Goal: Task Accomplishment & Management: Manage account settings

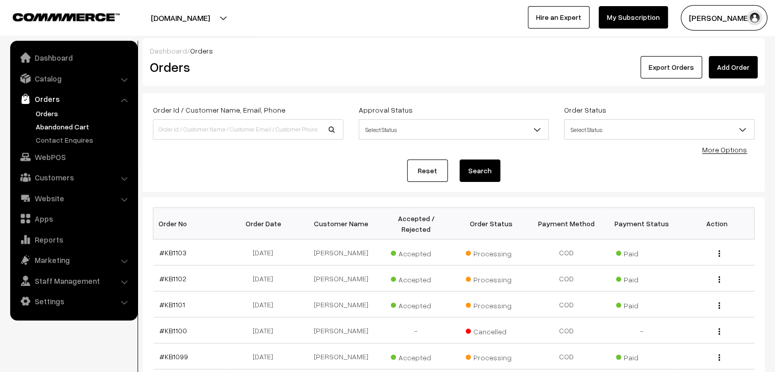
drag, startPoint x: 0, startPoint y: 0, endPoint x: 48, endPoint y: 125, distance: 133.8
click at [48, 125] on link "Abandoned Cart" at bounding box center [83, 126] width 101 height 11
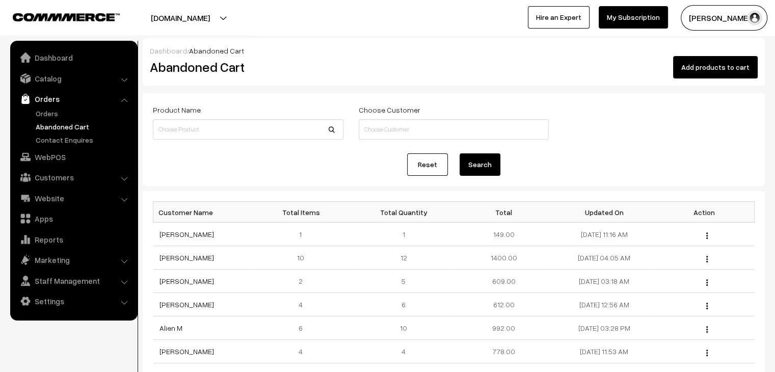
click at [45, 104] on link "Orders" at bounding box center [73, 99] width 121 height 18
click at [44, 113] on link "Orders" at bounding box center [83, 113] width 101 height 11
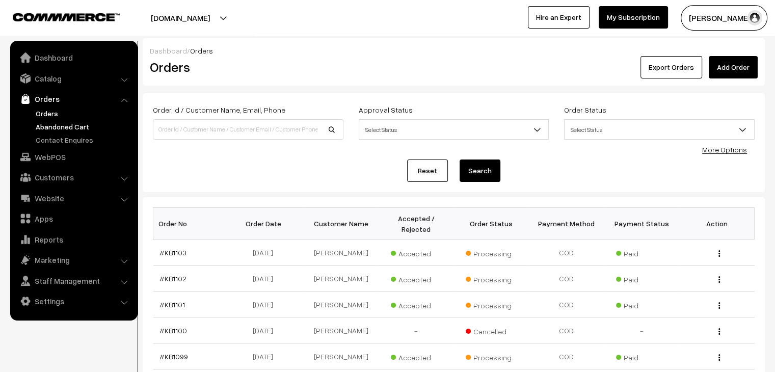
click at [60, 121] on link "Abandoned Cart" at bounding box center [83, 126] width 101 height 11
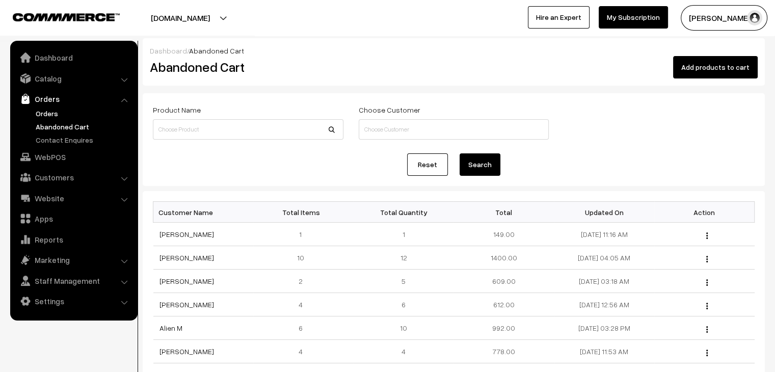
click at [45, 111] on link "Orders" at bounding box center [83, 113] width 101 height 11
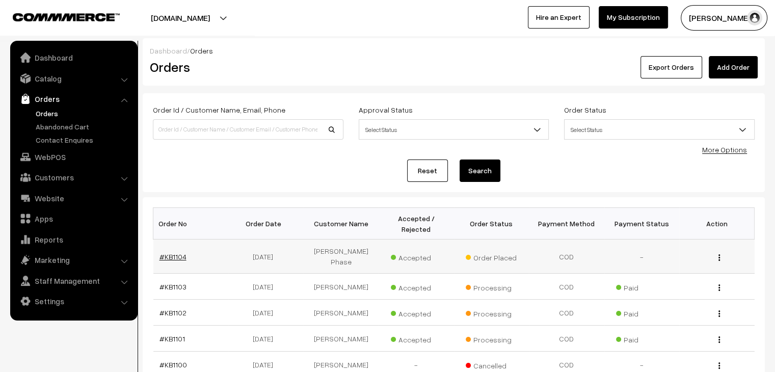
click at [181, 252] on link "#KB1104" at bounding box center [172, 256] width 27 height 9
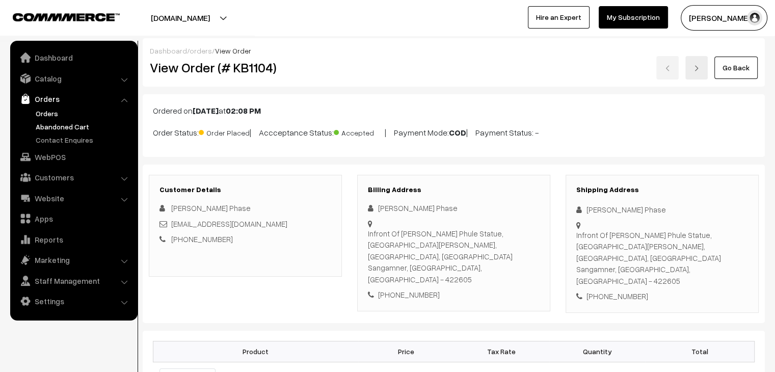
click at [35, 129] on link "Abandoned Cart" at bounding box center [83, 126] width 101 height 11
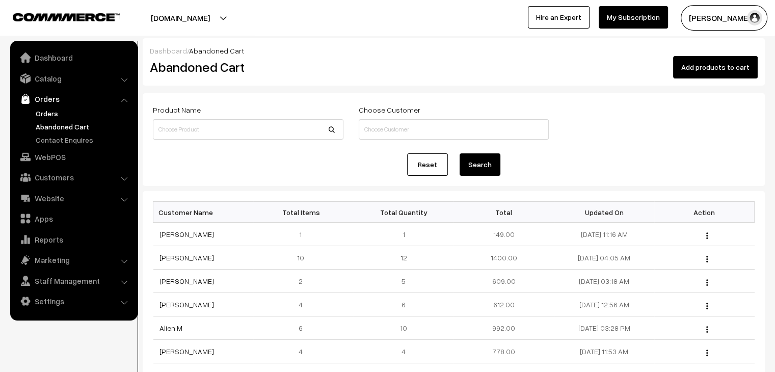
click at [46, 115] on link "Orders" at bounding box center [83, 113] width 101 height 11
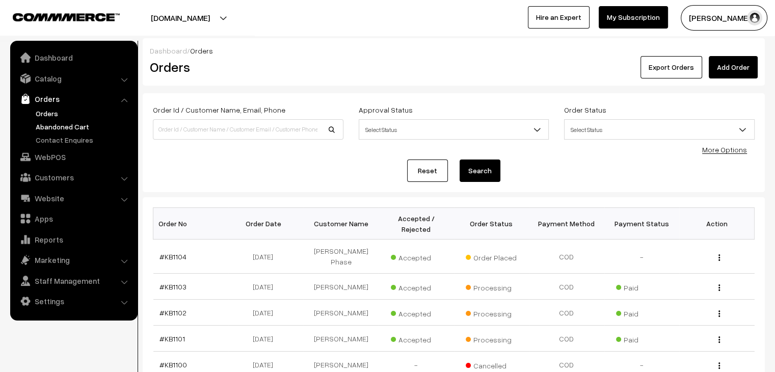
click at [61, 125] on link "Abandoned Cart" at bounding box center [83, 126] width 101 height 11
click at [165, 252] on link "#KB1104" at bounding box center [172, 256] width 27 height 9
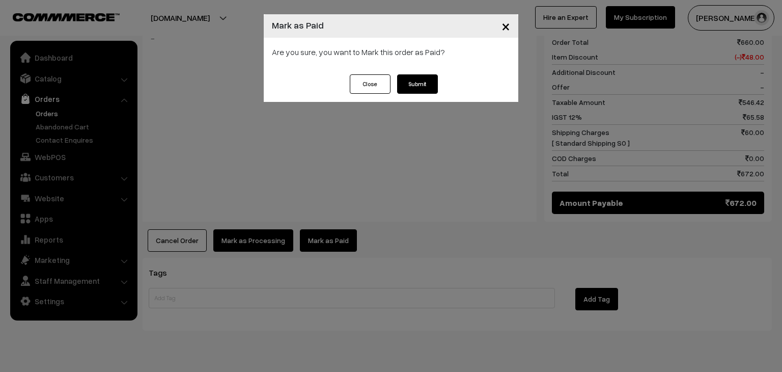
click at [418, 88] on button "Submit" at bounding box center [417, 83] width 41 height 19
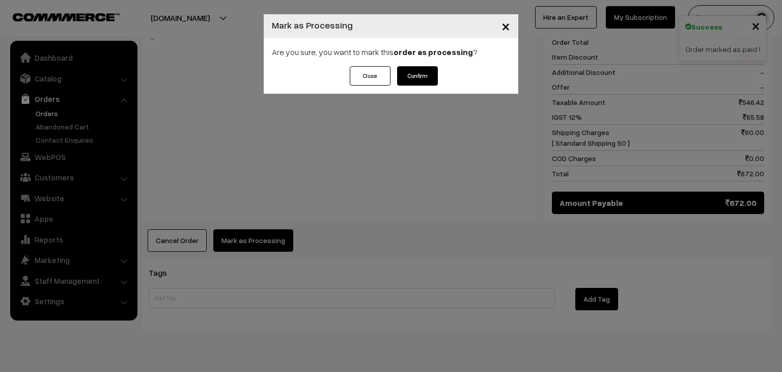
drag, startPoint x: 424, startPoint y: 80, endPoint x: 397, endPoint y: 86, distance: 28.2
click at [424, 80] on button "Confirm" at bounding box center [417, 75] width 41 height 19
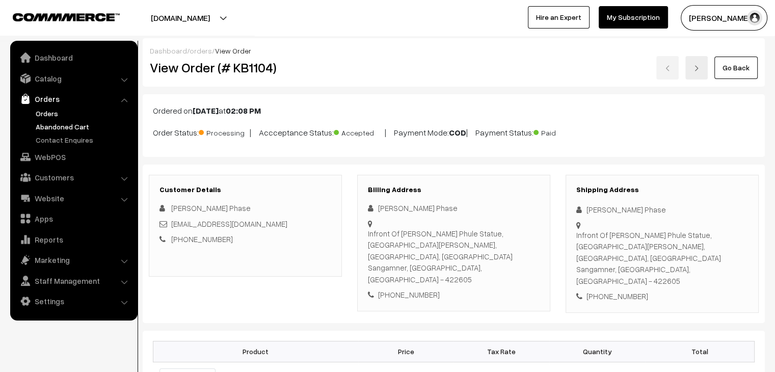
click at [45, 129] on link "Abandoned Cart" at bounding box center [83, 126] width 101 height 11
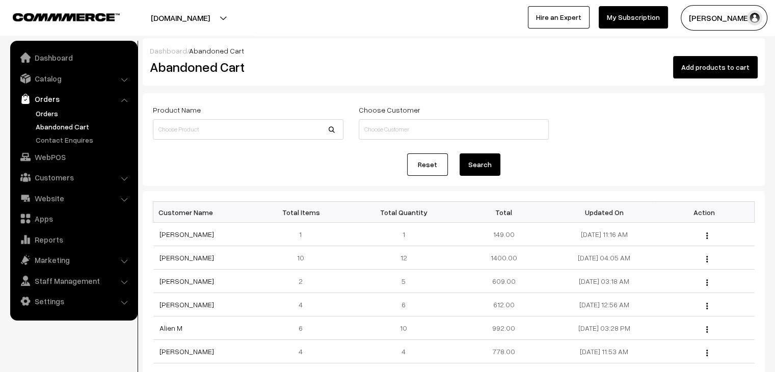
click at [53, 115] on link "Orders" at bounding box center [83, 113] width 101 height 11
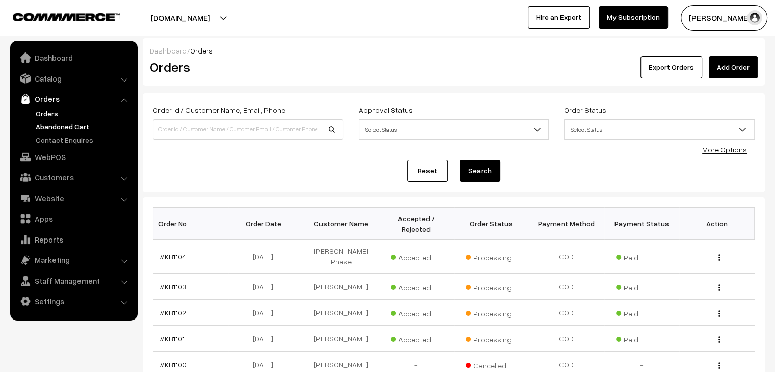
click at [63, 128] on link "Abandoned Cart" at bounding box center [83, 126] width 101 height 11
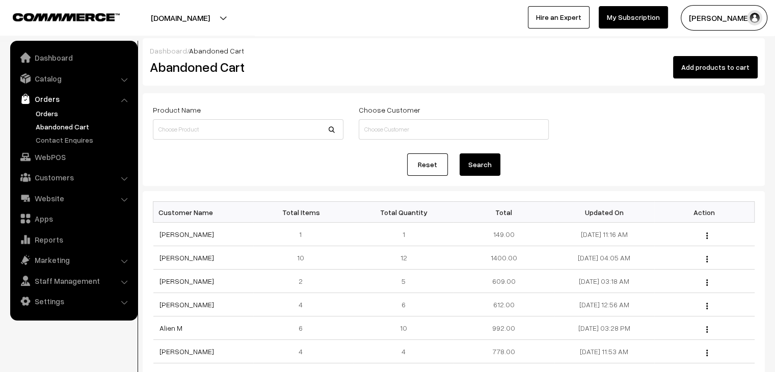
click at [50, 116] on link "Orders" at bounding box center [83, 113] width 101 height 11
click at [53, 115] on link "Orders" at bounding box center [83, 113] width 101 height 11
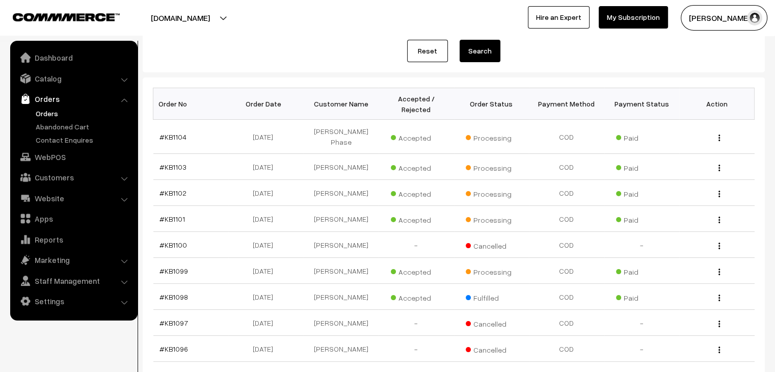
scroll to position [90, 0]
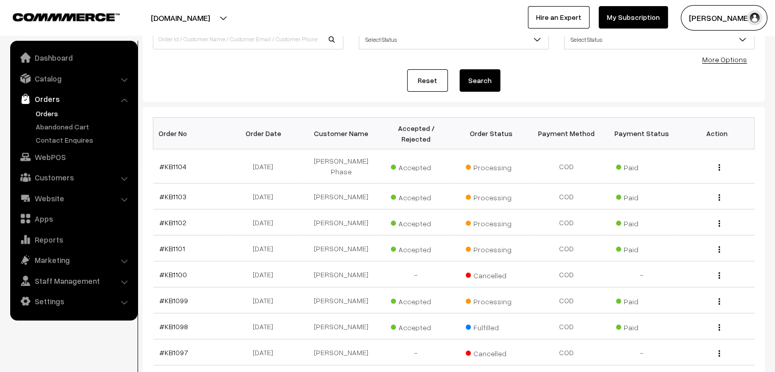
click at [51, 115] on link "Orders" at bounding box center [83, 113] width 101 height 11
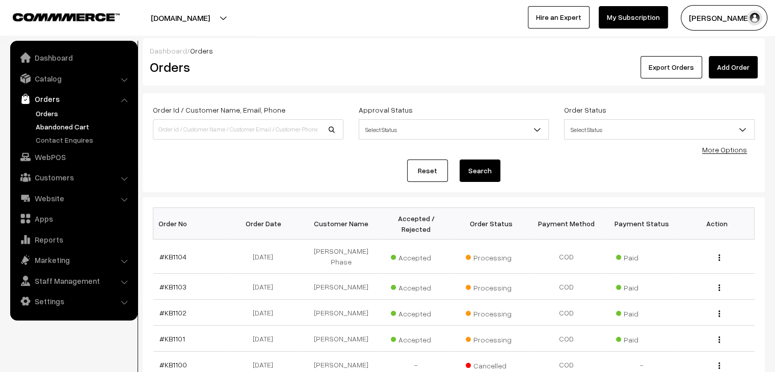
click at [73, 127] on link "Abandoned Cart" at bounding box center [83, 126] width 101 height 11
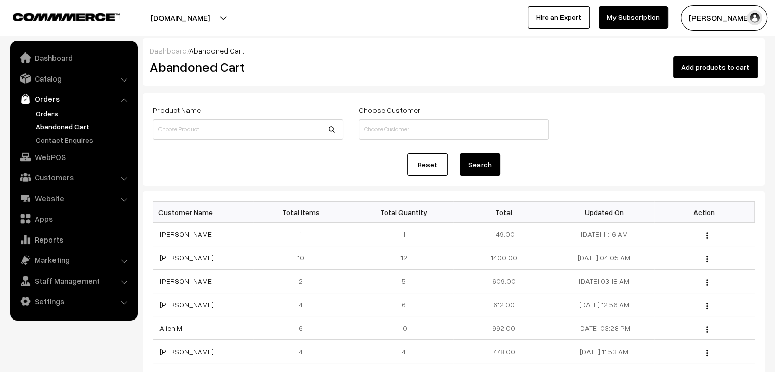
click at [43, 114] on link "Orders" at bounding box center [83, 113] width 101 height 11
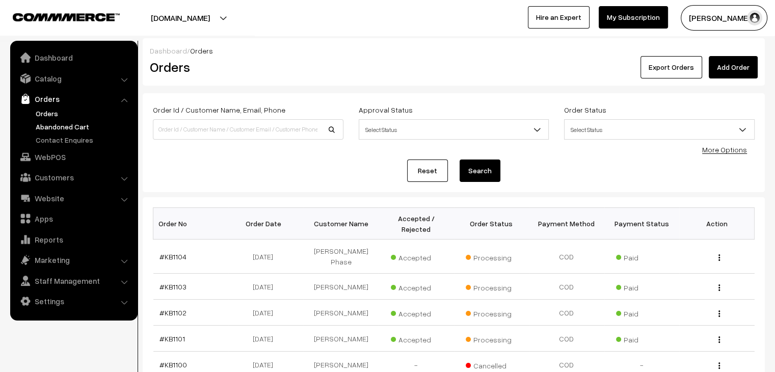
click at [62, 129] on link "Abandoned Cart" at bounding box center [83, 126] width 101 height 11
click at [78, 120] on ul "Orders" at bounding box center [74, 126] width 122 height 37
click at [77, 125] on link "Abandoned Cart" at bounding box center [83, 126] width 101 height 11
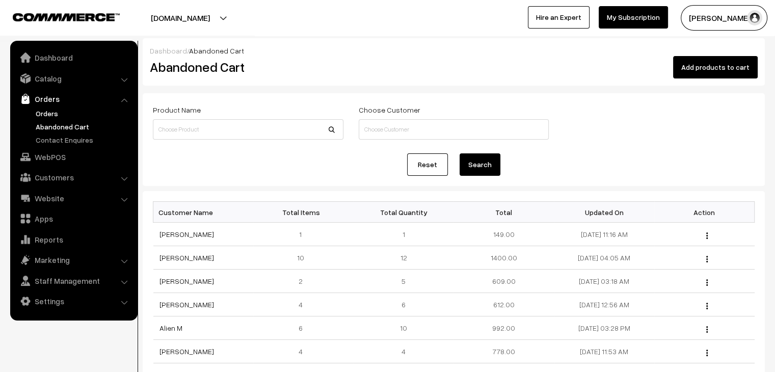
click at [58, 116] on link "Orders" at bounding box center [83, 113] width 101 height 11
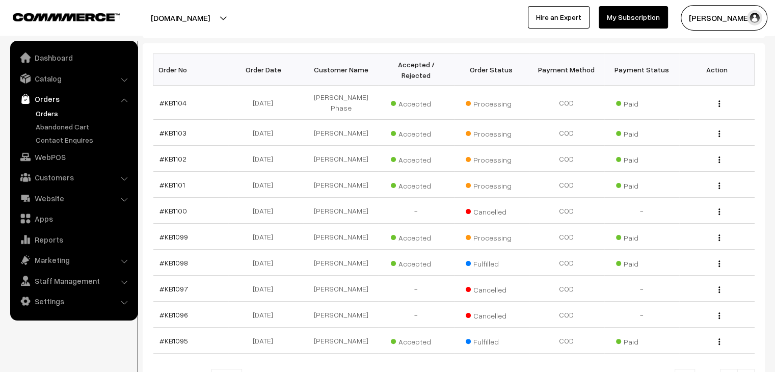
scroll to position [153, 0]
click at [53, 130] on link "Abandoned Cart" at bounding box center [83, 126] width 101 height 11
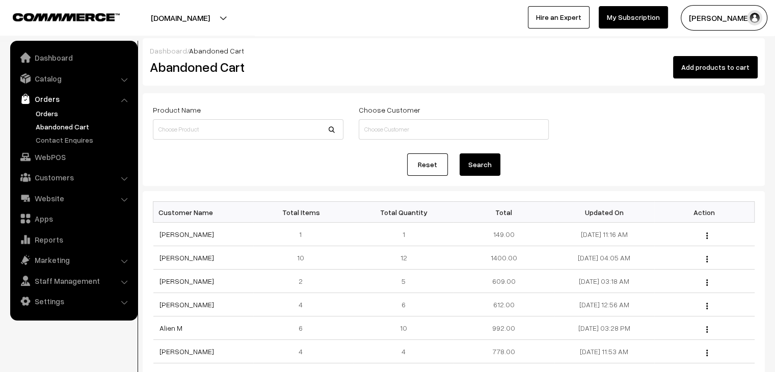
click at [57, 111] on link "Orders" at bounding box center [83, 113] width 101 height 11
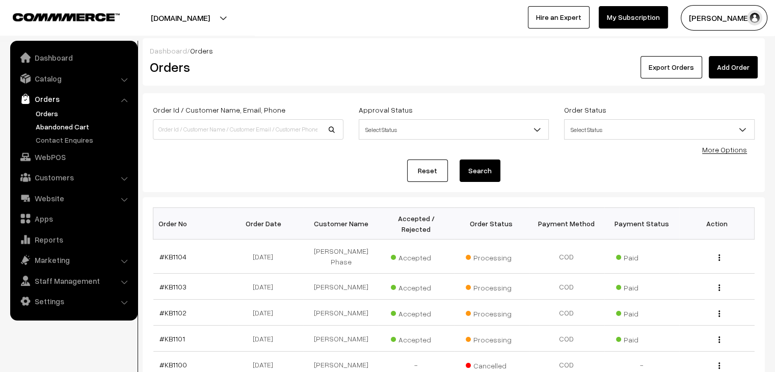
click at [73, 131] on link "Abandoned Cart" at bounding box center [83, 126] width 101 height 11
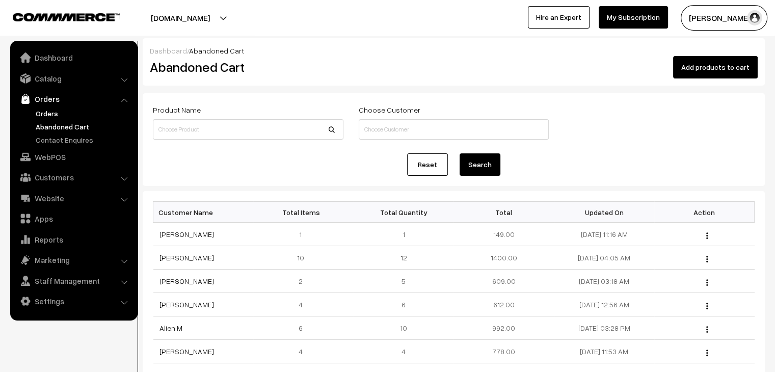
click at [48, 115] on link "Orders" at bounding box center [83, 113] width 101 height 11
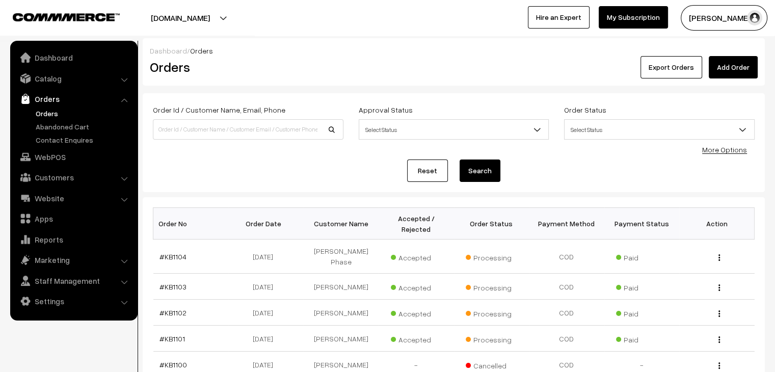
drag, startPoint x: 0, startPoint y: 0, endPoint x: 50, endPoint y: 115, distance: 125.0
click at [50, 115] on link "Orders" at bounding box center [83, 113] width 101 height 11
click at [79, 124] on link "Abandoned Cart" at bounding box center [83, 126] width 101 height 11
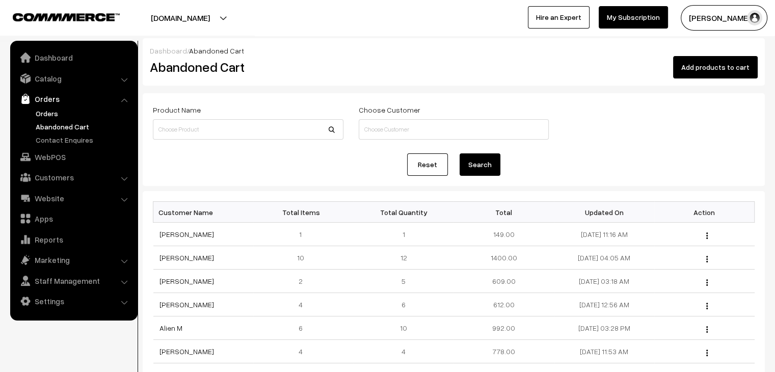
click at [47, 117] on link "Orders" at bounding box center [83, 113] width 101 height 11
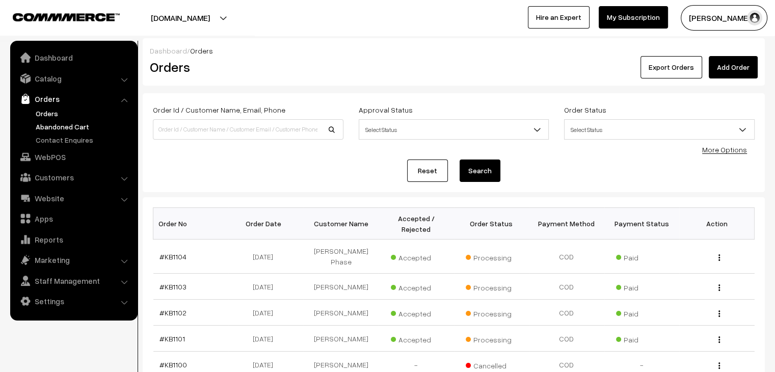
click at [57, 128] on link "Abandoned Cart" at bounding box center [83, 126] width 101 height 11
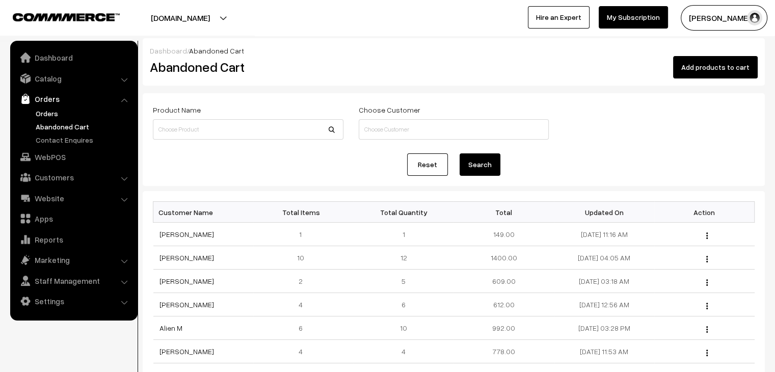
click at [49, 115] on link "Orders" at bounding box center [83, 113] width 101 height 11
click at [46, 108] on link "Orders" at bounding box center [83, 113] width 101 height 11
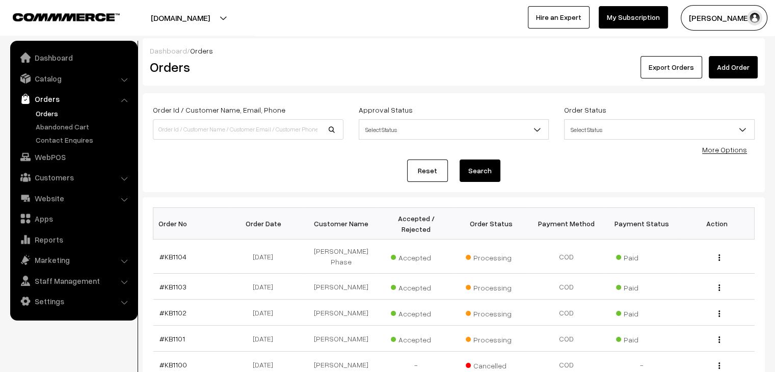
click at [6, 115] on nav "Dashboard Catalog" at bounding box center [69, 227] width 138 height 372
click at [46, 129] on link "Abandoned Cart" at bounding box center [83, 126] width 101 height 11
